Goal: Task Accomplishment & Management: Manage account settings

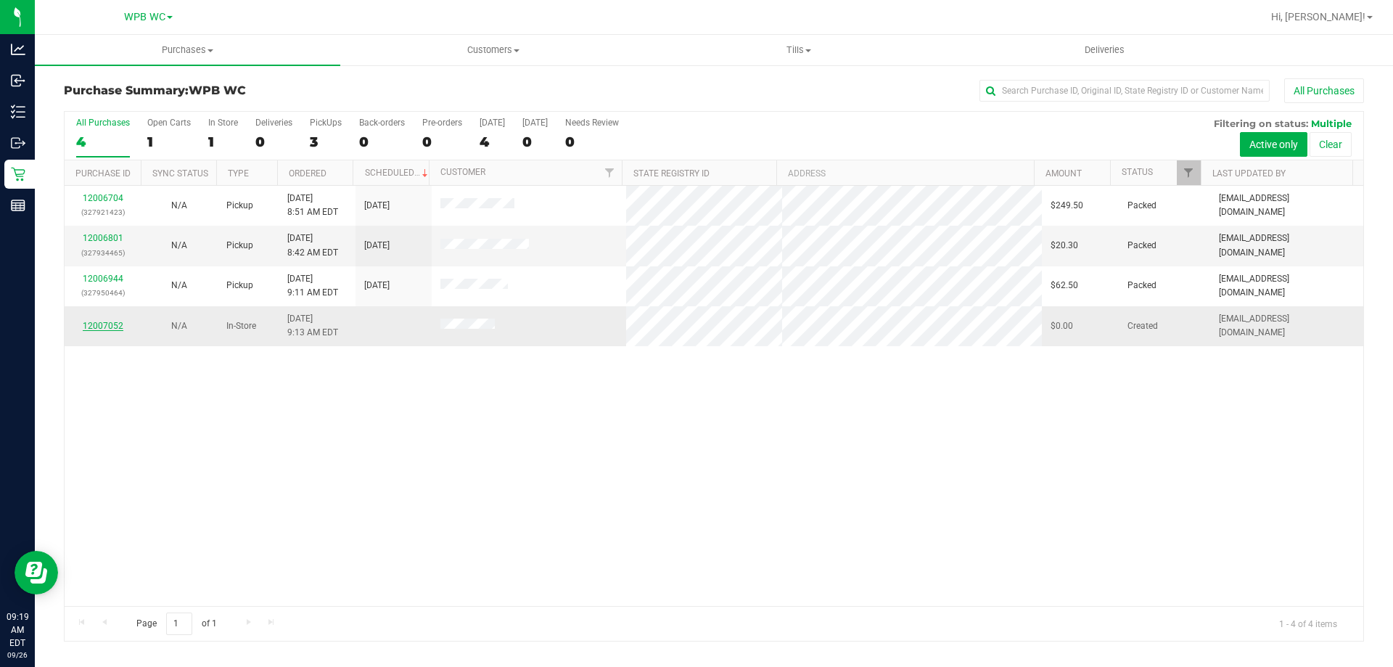
click at [110, 326] on link "12007052" at bounding box center [103, 326] width 41 height 10
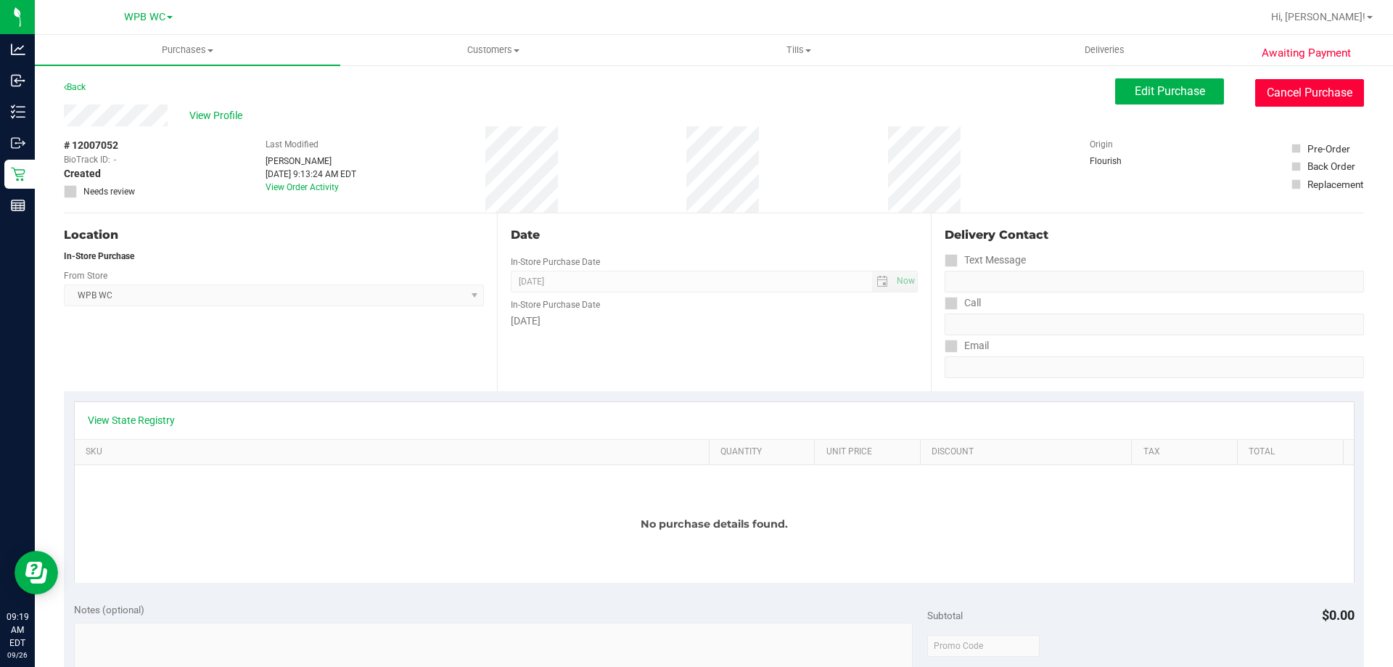
click at [1313, 92] on button "Cancel Purchase" at bounding box center [1310, 93] width 109 height 28
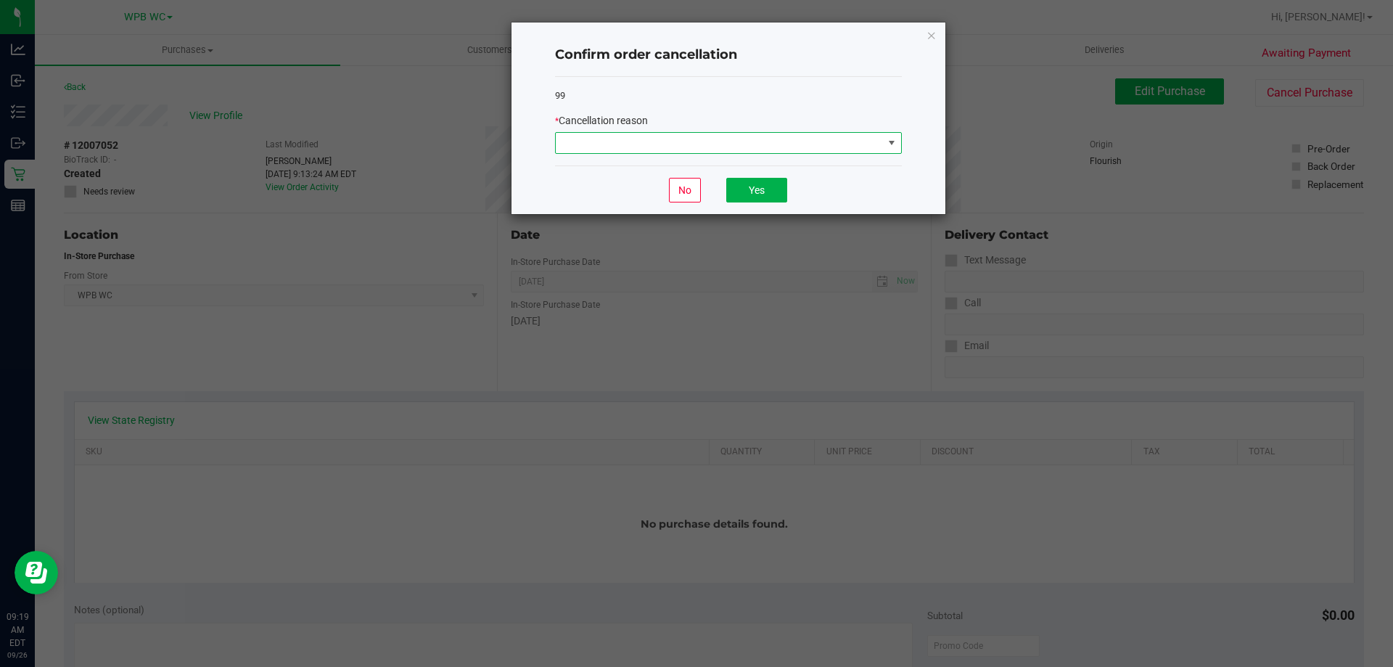
click at [766, 136] on span at bounding box center [719, 143] width 327 height 20
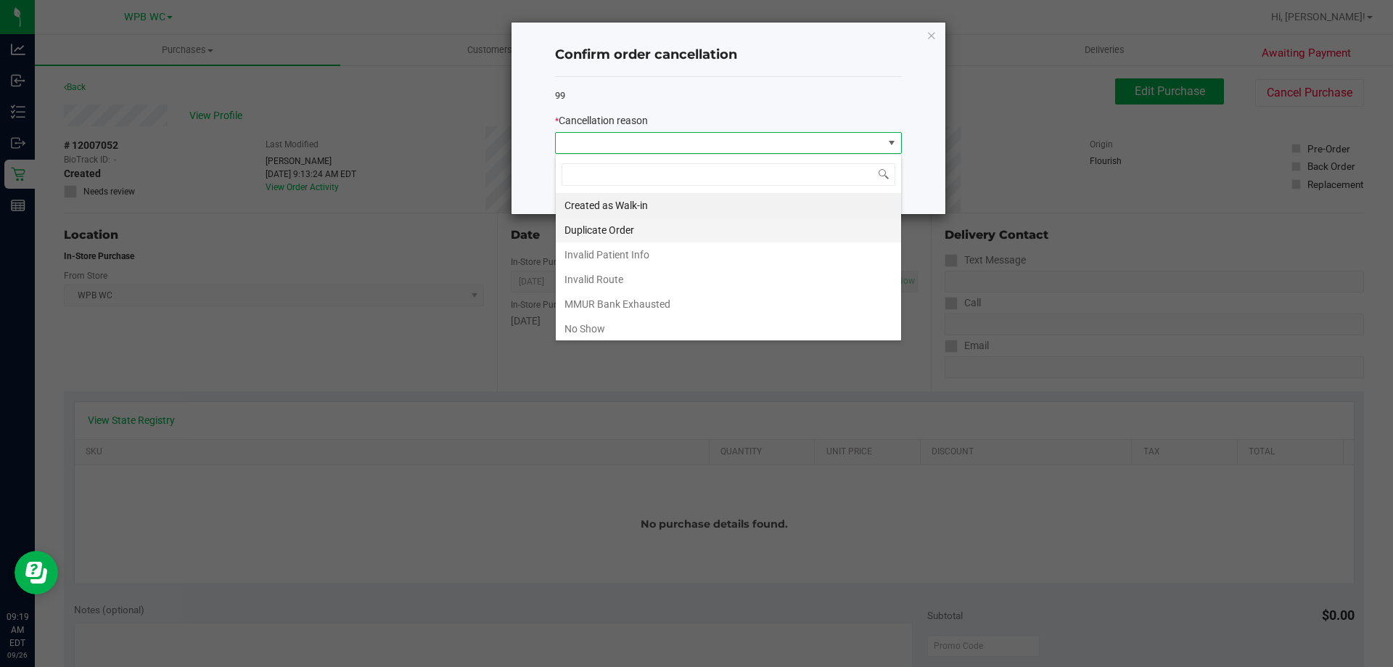
scroll to position [22, 347]
click at [679, 225] on li "Duplicate Order" at bounding box center [728, 230] width 345 height 25
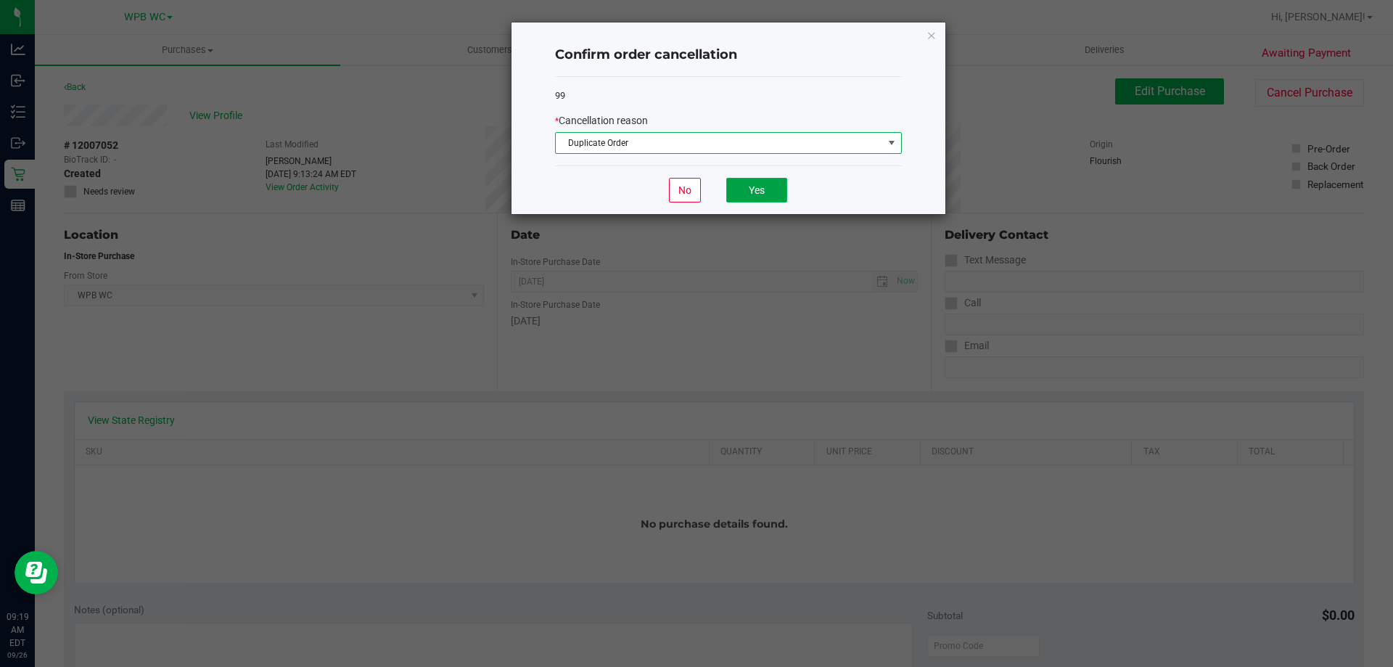
click at [745, 189] on button "Yes" at bounding box center [756, 190] width 61 height 25
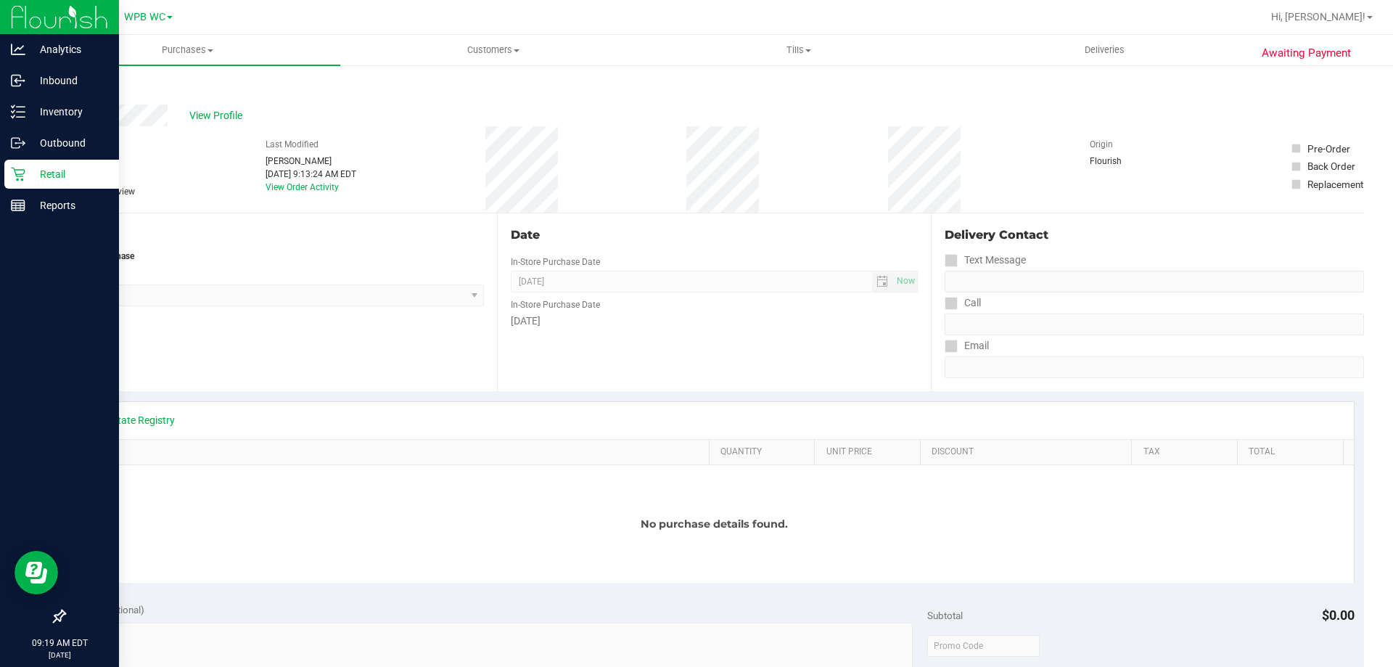
click at [34, 179] on p "Retail" at bounding box center [68, 173] width 87 height 17
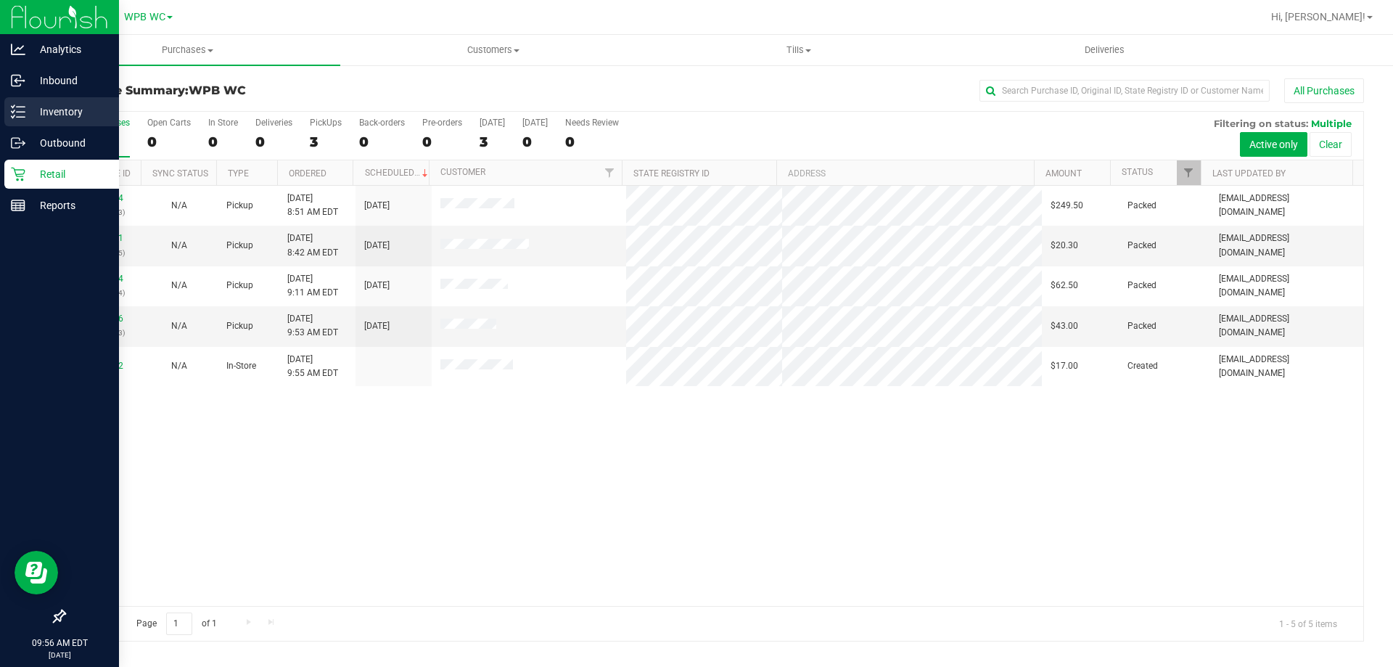
click at [33, 112] on p "Inventory" at bounding box center [68, 111] width 87 height 17
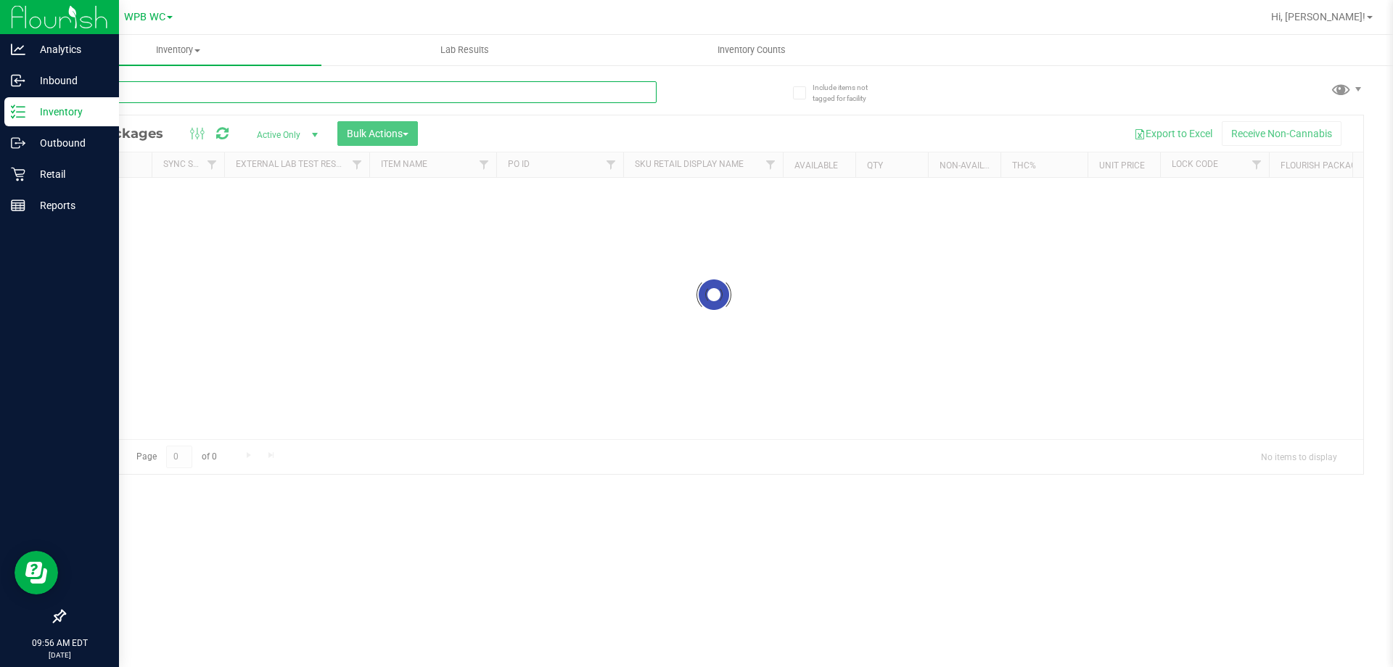
click at [169, 92] on input "text" at bounding box center [360, 92] width 593 height 22
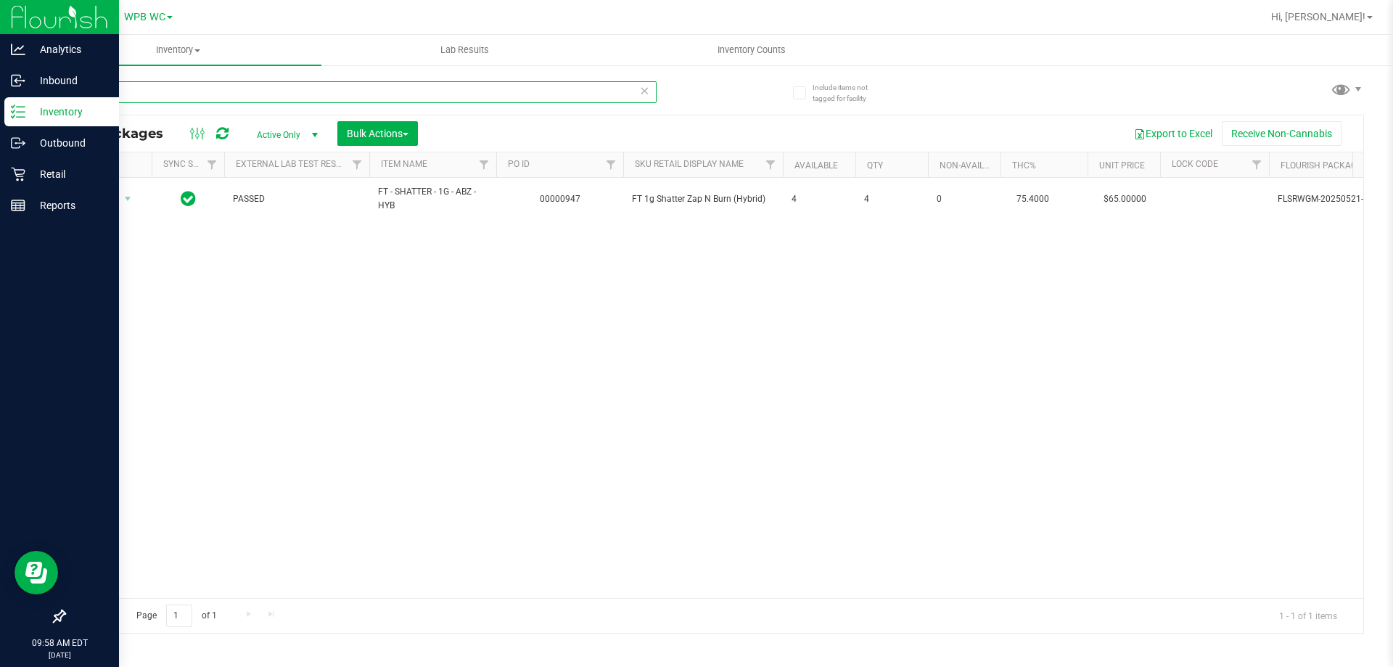
type input "abz"
click at [91, 176] on p "Retail" at bounding box center [68, 173] width 87 height 17
